Goal: Transaction & Acquisition: Purchase product/service

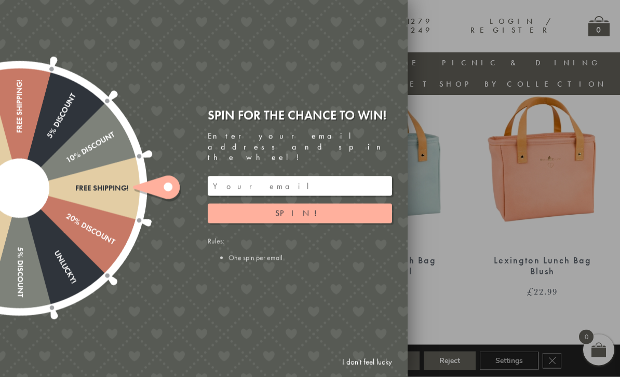
scroll to position [963, 0]
click at [256, 191] on input "email" at bounding box center [300, 187] width 184 height 20
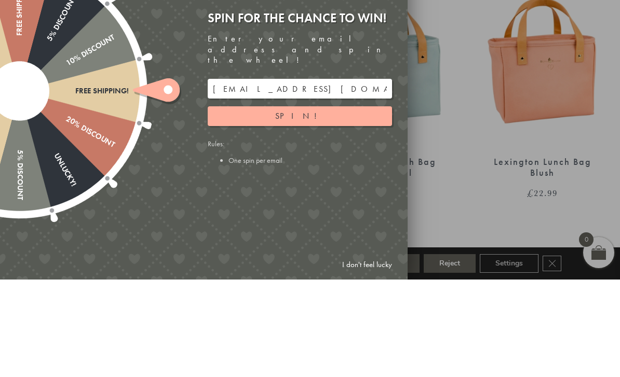
scroll to position [1061, 0]
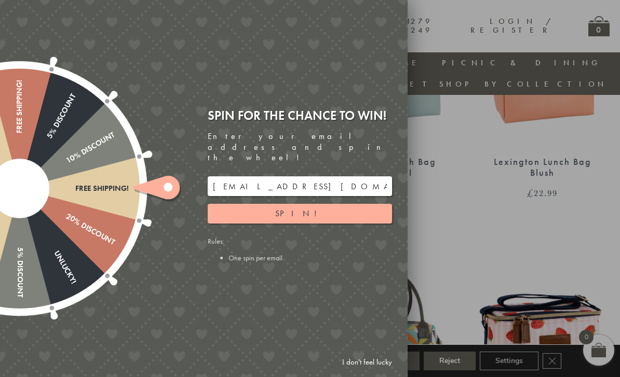
click at [293, 215] on span "Spin!" at bounding box center [299, 213] width 49 height 11
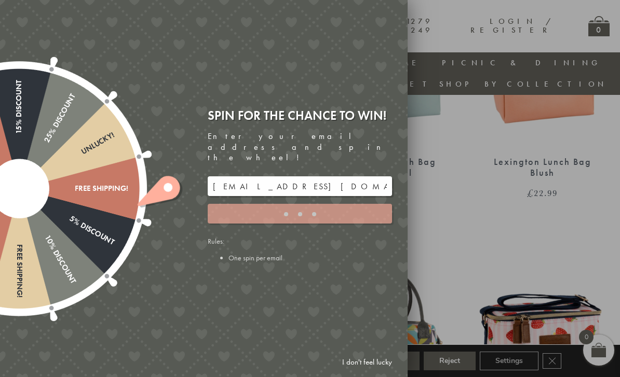
type input "GUGJPQNX"
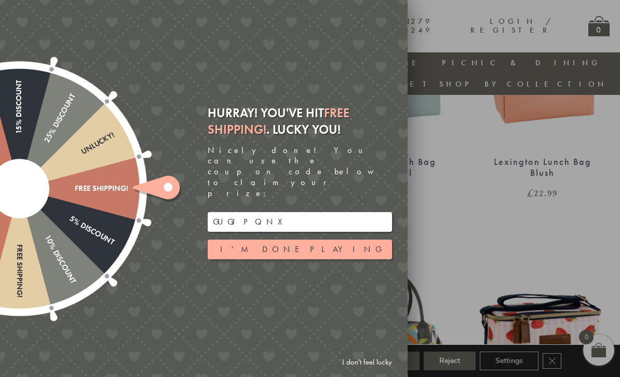
click at [302, 252] on button "I'm done playing" at bounding box center [300, 250] width 184 height 20
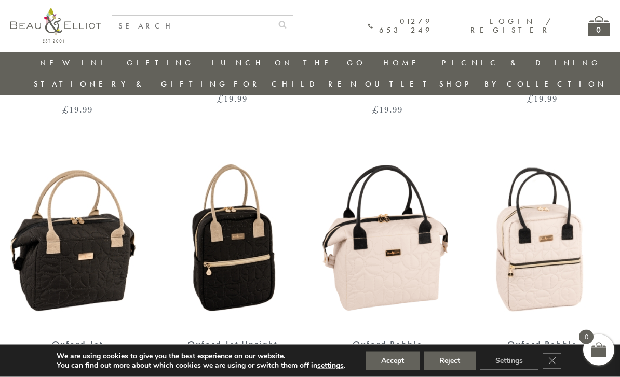
scroll to position [601, 0]
click at [245, 263] on img at bounding box center [233, 241] width 134 height 173
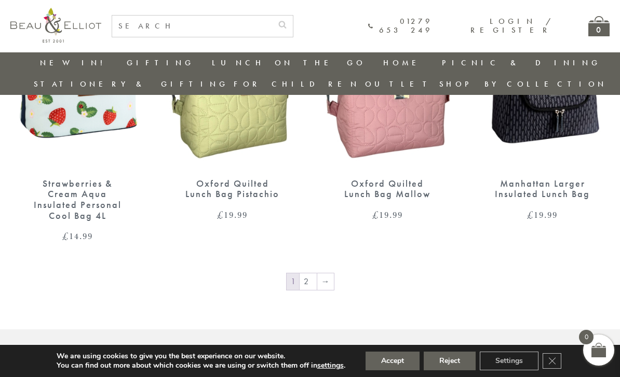
scroll to position [1605, 0]
click at [329, 273] on link "→" at bounding box center [325, 281] width 17 height 17
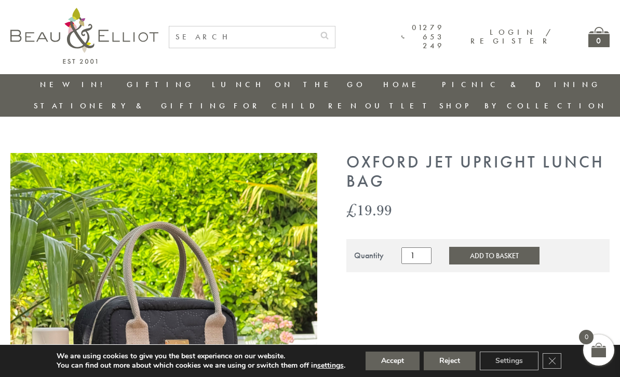
click at [398, 361] on button "Accept" at bounding box center [392, 361] width 54 height 19
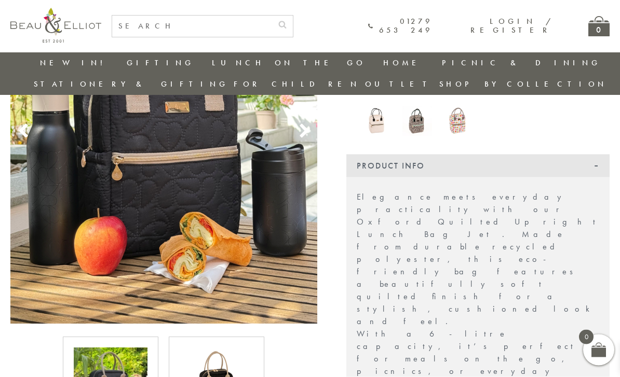
scroll to position [244, 0]
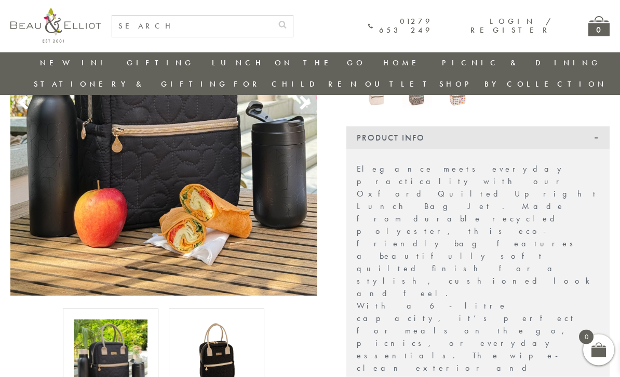
click at [220, 347] on img at bounding box center [217, 357] width 74 height 74
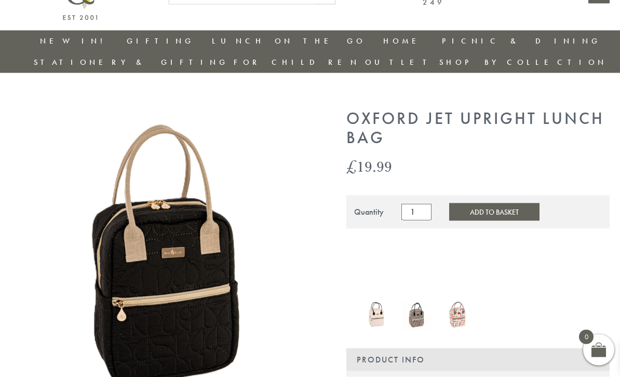
scroll to position [0, 9]
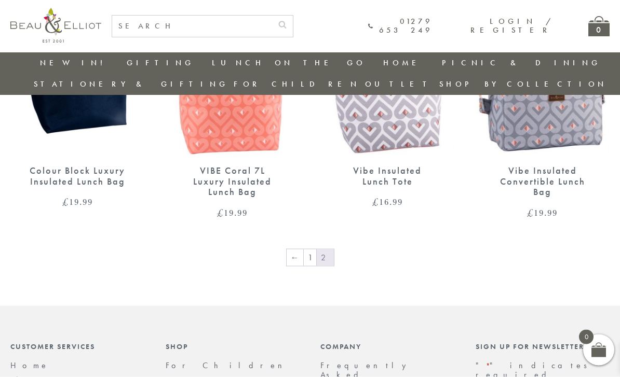
scroll to position [1354, 0]
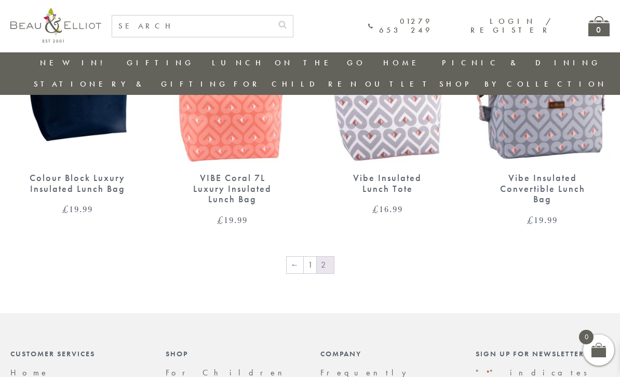
click at [313, 257] on link "1" at bounding box center [310, 265] width 12 height 17
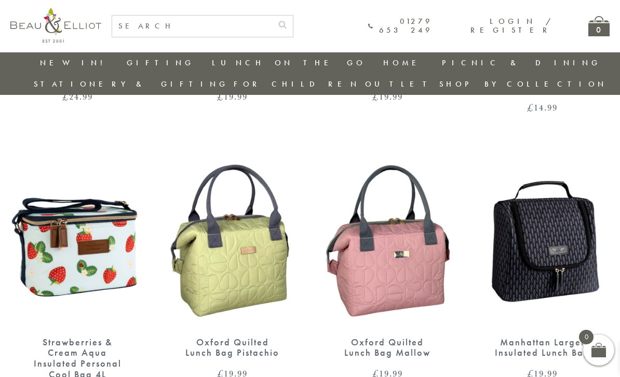
scroll to position [1445, 0]
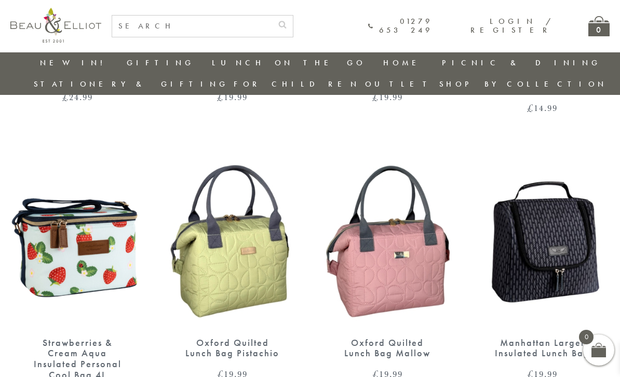
click at [248, 248] on img at bounding box center [233, 240] width 134 height 173
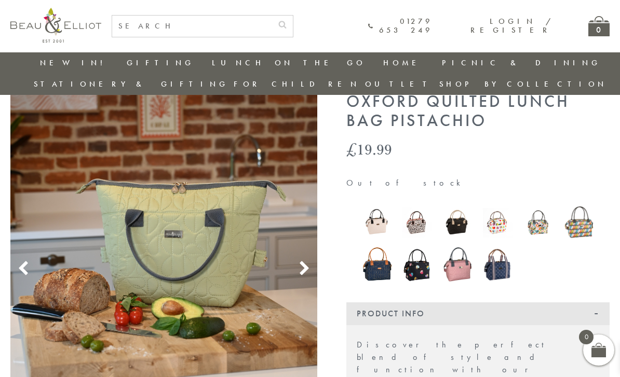
scroll to position [37, 9]
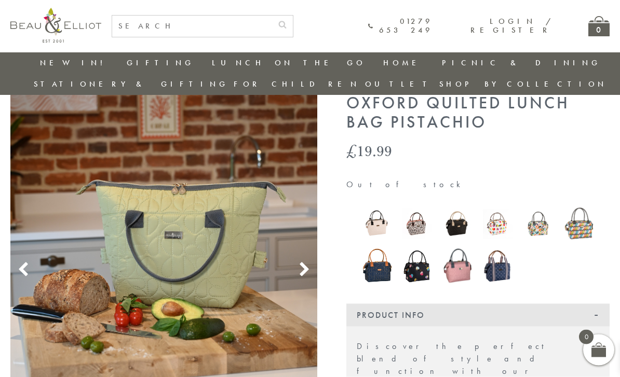
click at [488, 210] on img at bounding box center [498, 225] width 30 height 30
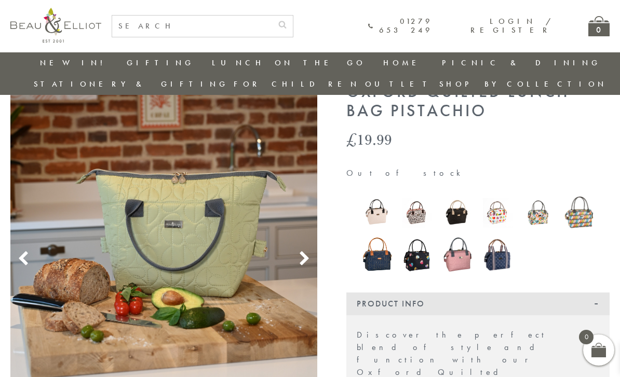
scroll to position [40, 9]
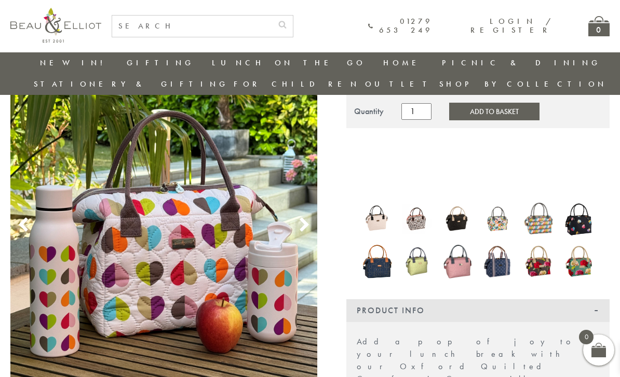
scroll to position [122, 0]
click at [458, 205] on img at bounding box center [457, 220] width 30 height 30
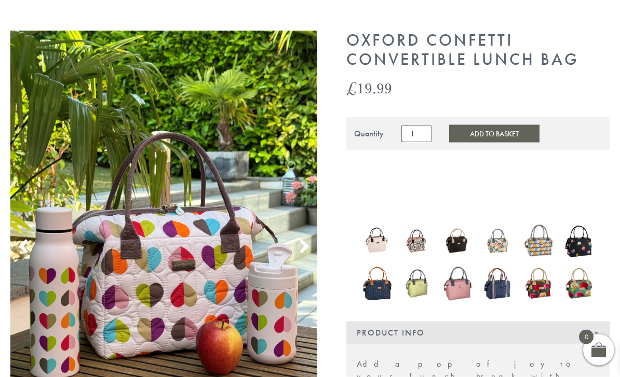
scroll to position [156, 0]
